Goal: Task Accomplishment & Management: Manage account settings

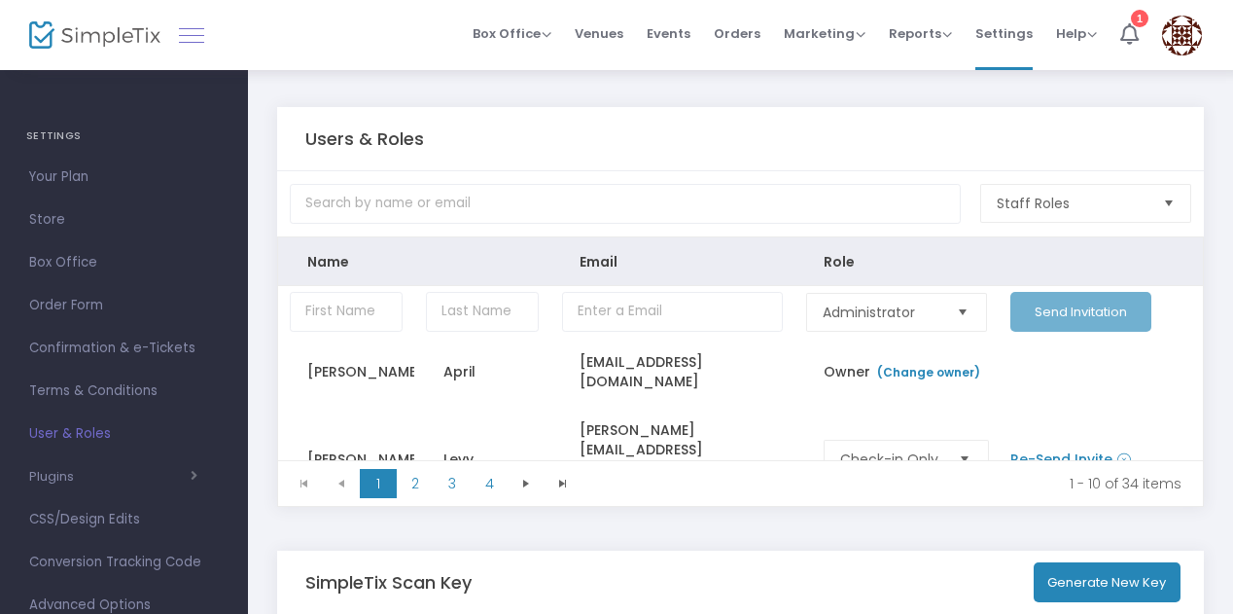
click at [188, 30] on link at bounding box center [191, 34] width 25 height 25
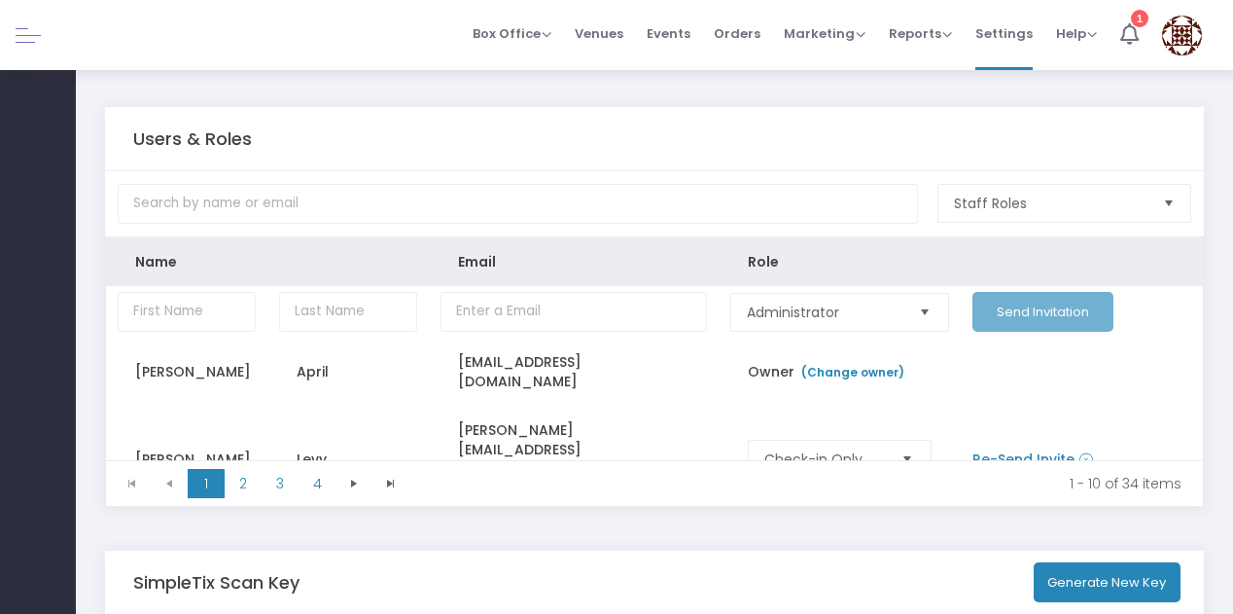
click at [21, 27] on link at bounding box center [28, 34] width 25 height 25
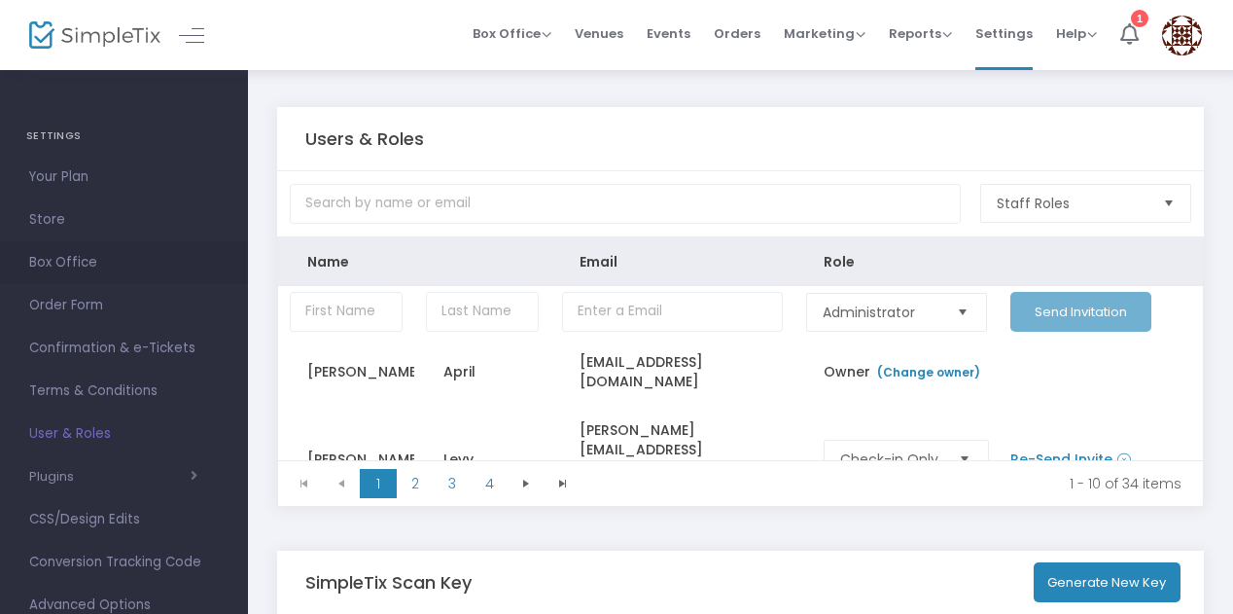
click at [100, 266] on span "Box Office" at bounding box center [124, 262] width 190 height 25
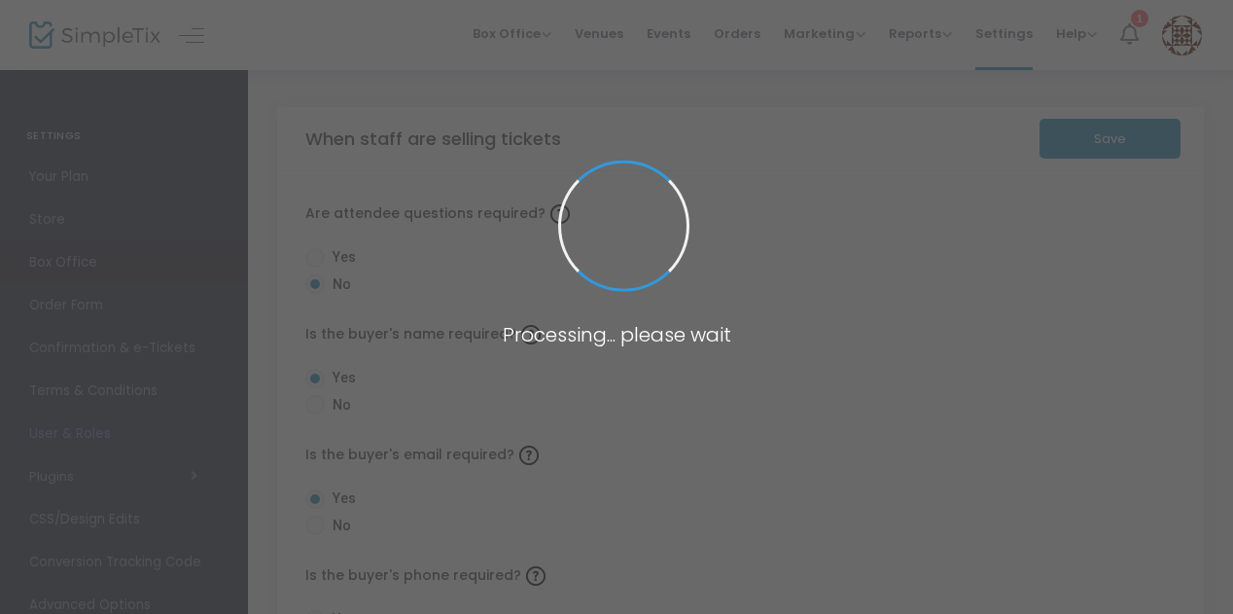
radio input "true"
radio input "false"
radio input "true"
radio input "false"
radio input "true"
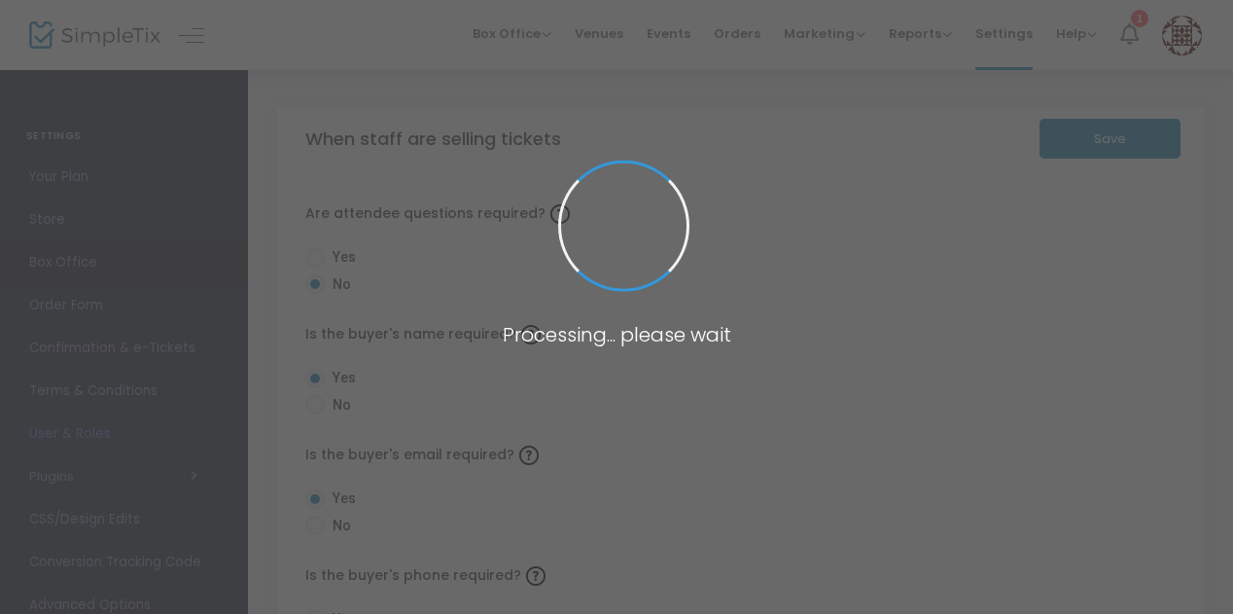
radio input "false"
radio input "true"
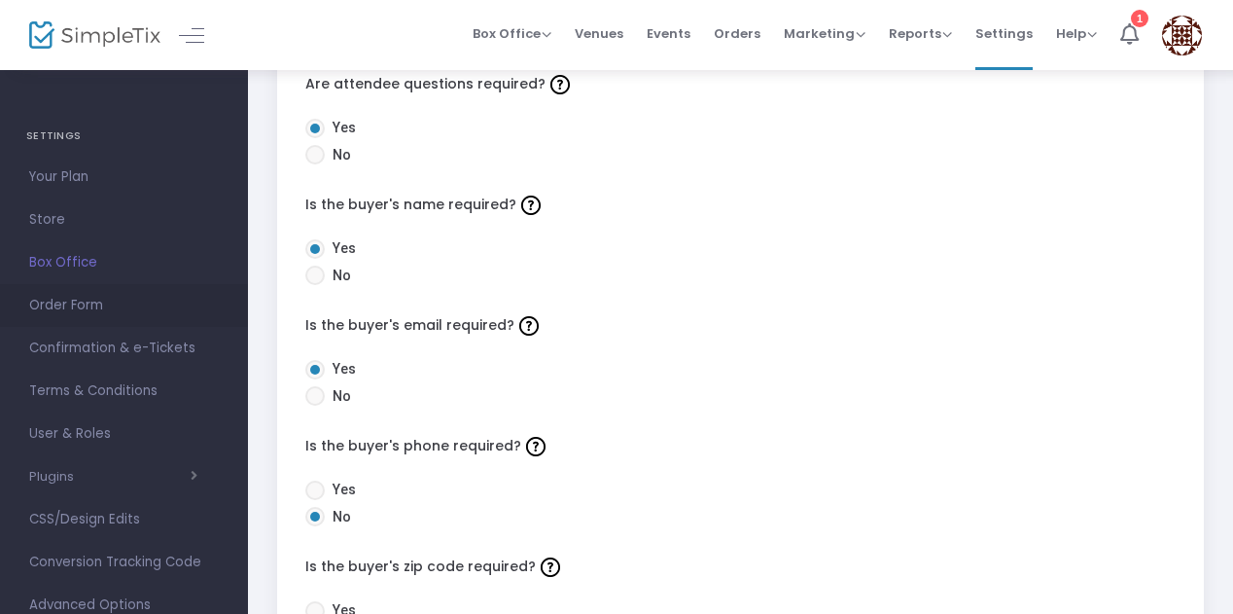
click at [70, 306] on span "Order Form" at bounding box center [124, 305] width 190 height 25
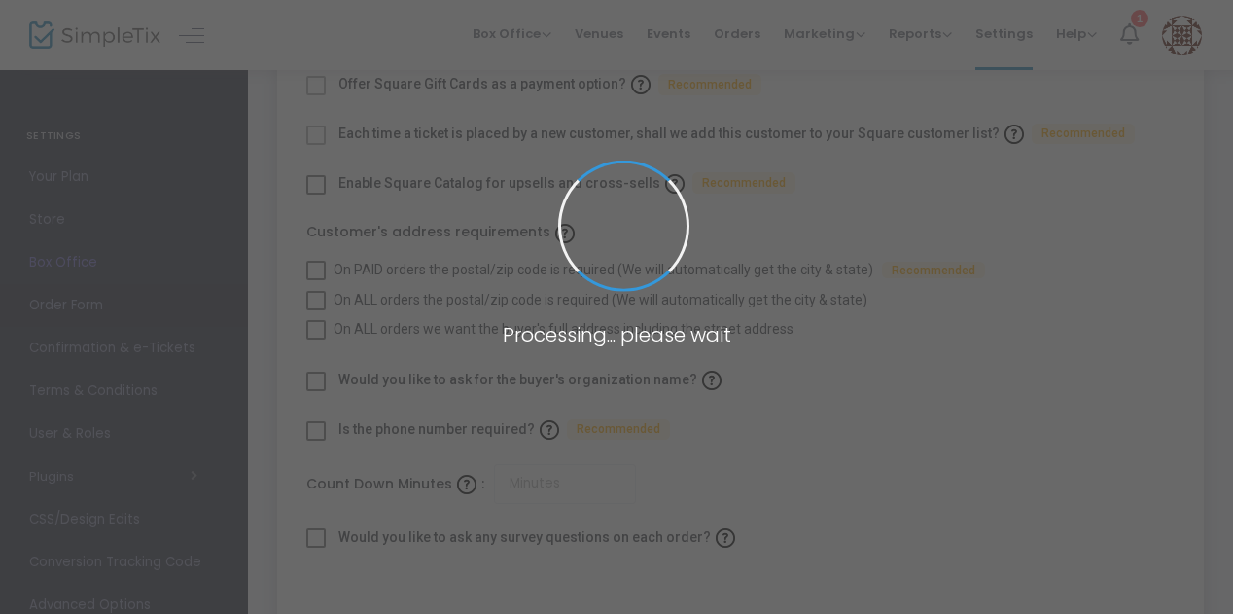
checkbox input "true"
type input "45"
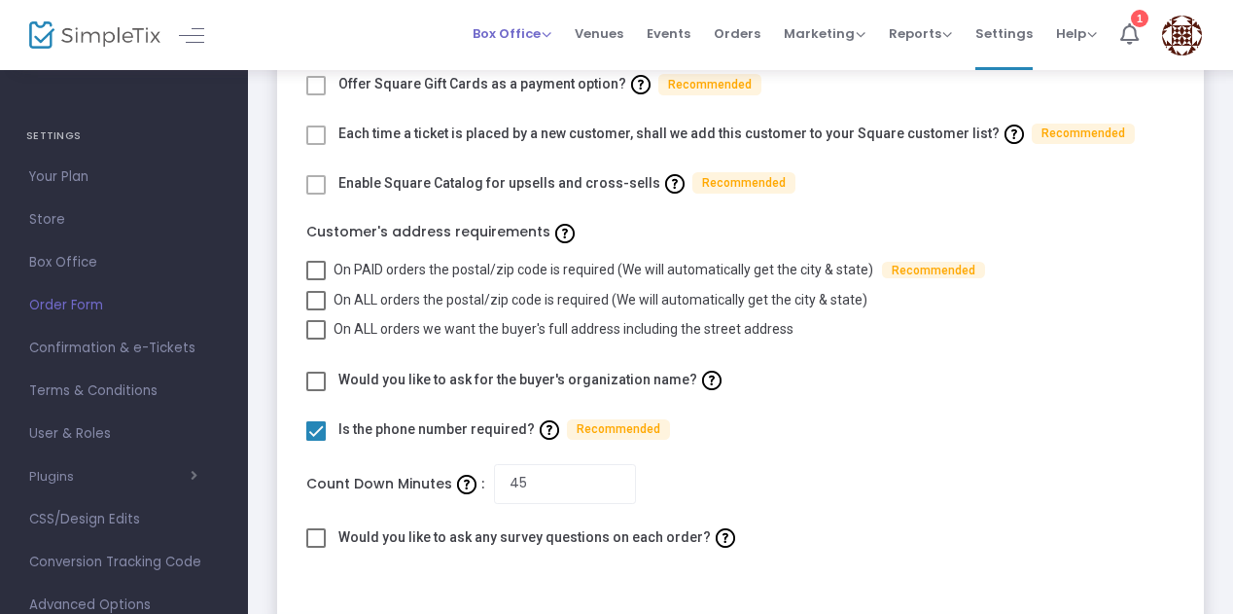
click at [516, 44] on span "Box Office Sell Tickets Bookings Sell Season Pass" at bounding box center [512, 34] width 79 height 50
click at [523, 29] on span "Box Office" at bounding box center [512, 33] width 79 height 18
click at [675, 39] on span "Events" at bounding box center [669, 34] width 44 height 50
